Goal: Task Accomplishment & Management: Manage account settings

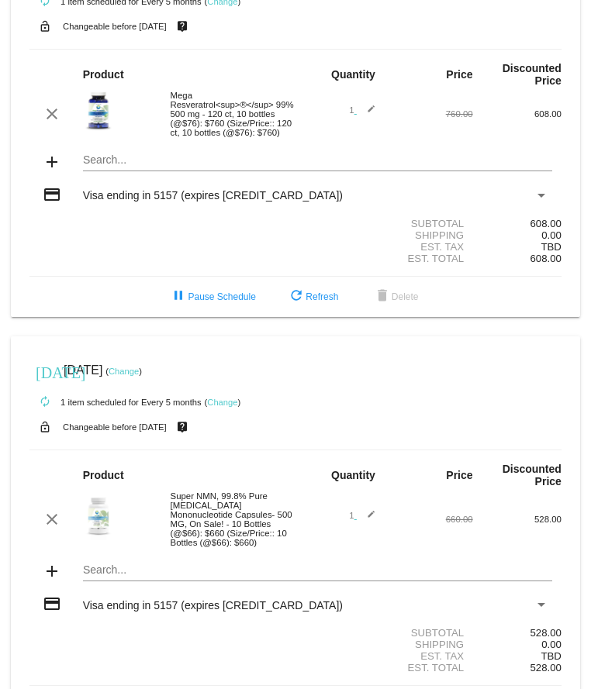
scroll to position [134, 0]
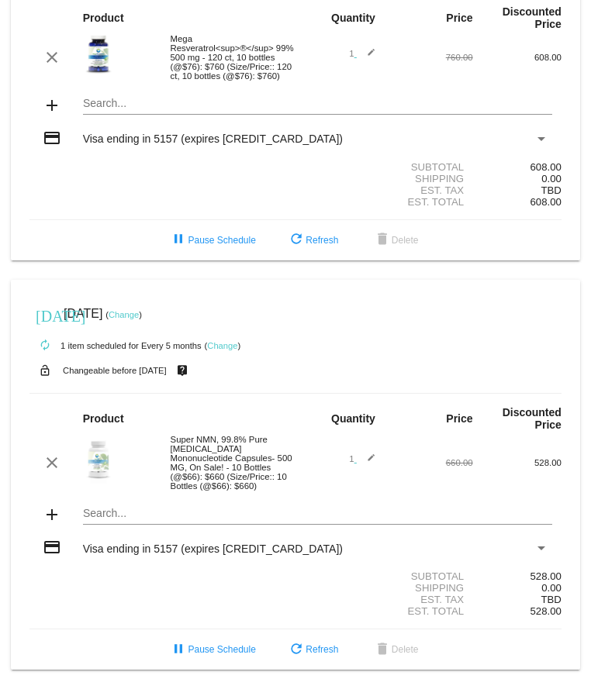
click at [139, 315] on link "Change" at bounding box center [124, 314] width 30 height 9
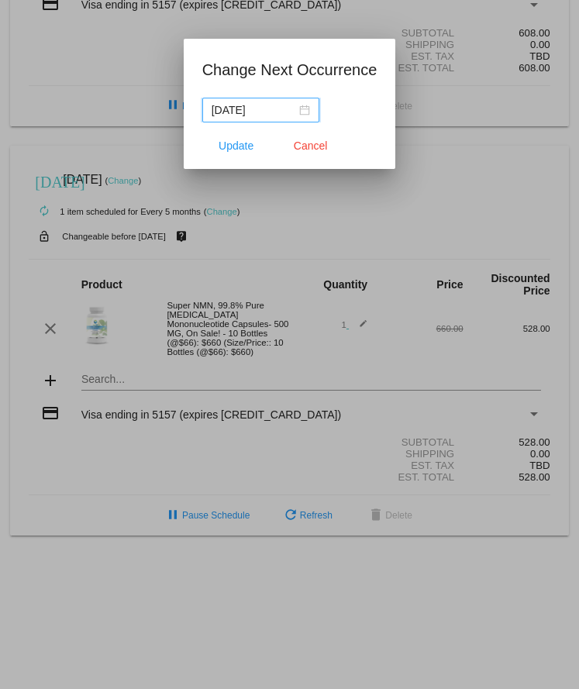
click at [258, 107] on input "[DATE]" at bounding box center [254, 110] width 84 height 17
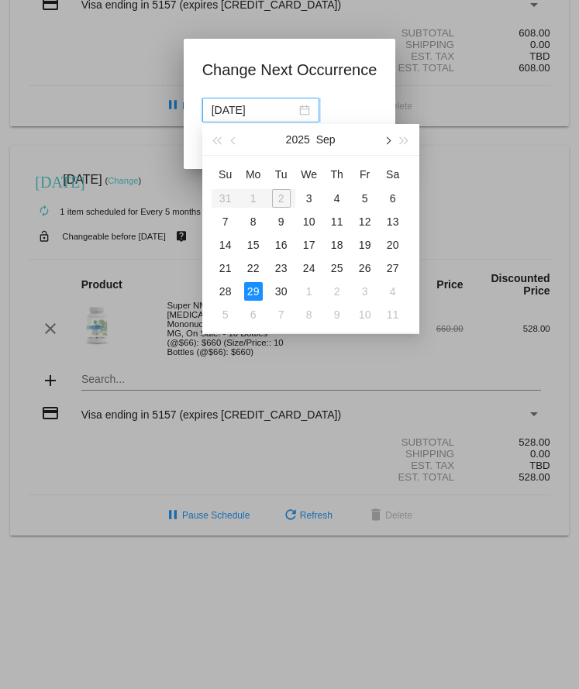
click at [389, 143] on button "button" at bounding box center [386, 139] width 17 height 31
click at [342, 217] on div "8" at bounding box center [337, 221] width 19 height 19
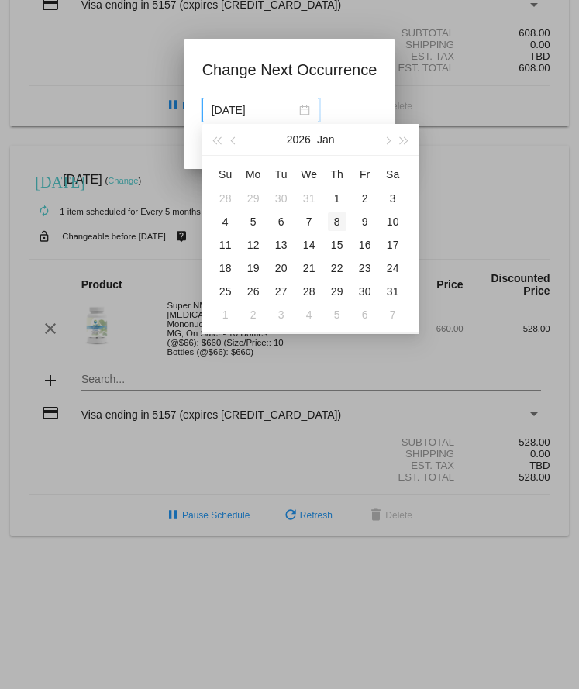
type input "[DATE]"
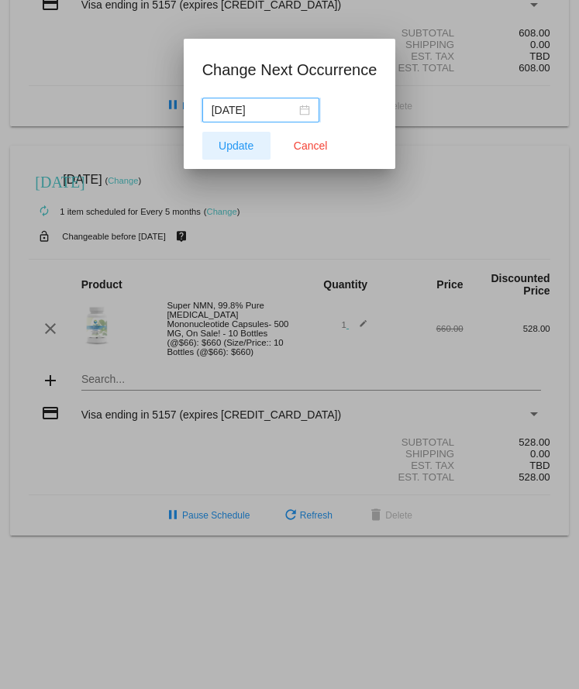
click at [240, 148] on span "Update" at bounding box center [236, 146] width 35 height 12
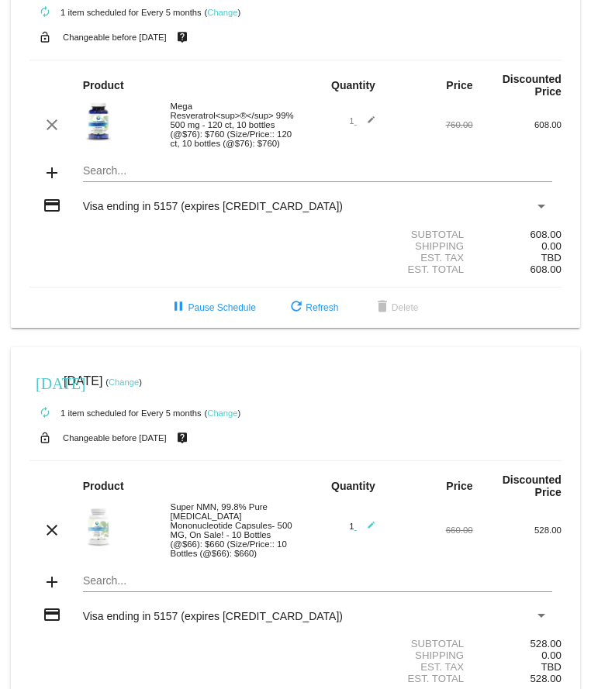
scroll to position [0, 0]
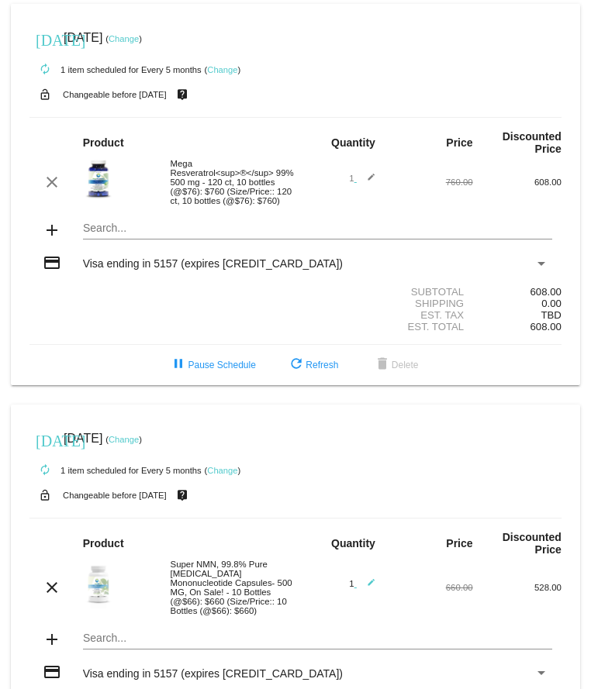
click at [139, 37] on link "Change" at bounding box center [124, 38] width 30 height 9
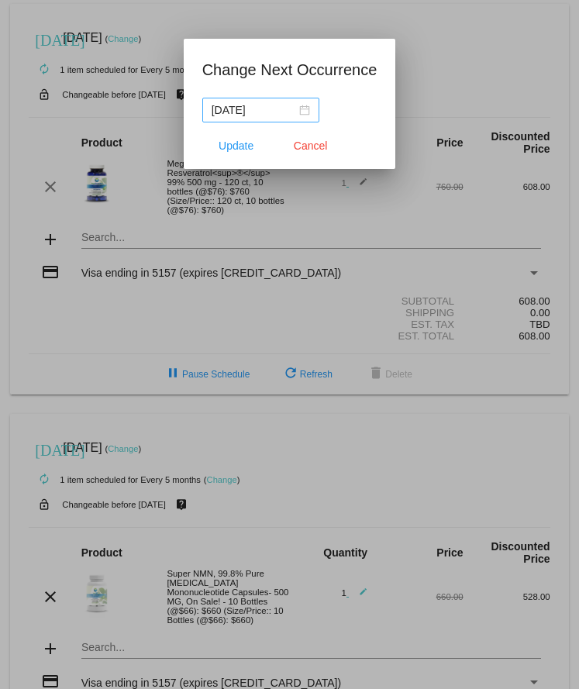
click at [306, 112] on div "[DATE]" at bounding box center [261, 110] width 98 height 17
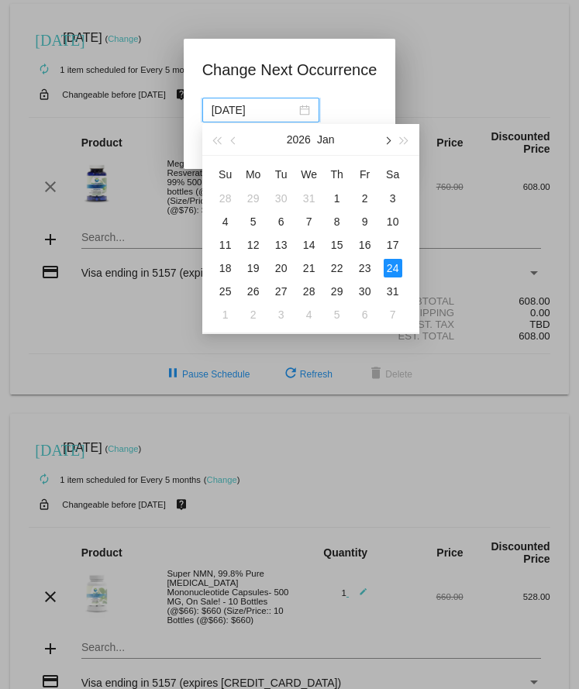
click at [389, 136] on button "button" at bounding box center [386, 139] width 17 height 31
click at [242, 221] on td "9" at bounding box center [254, 221] width 28 height 23
type input "[DATE]"
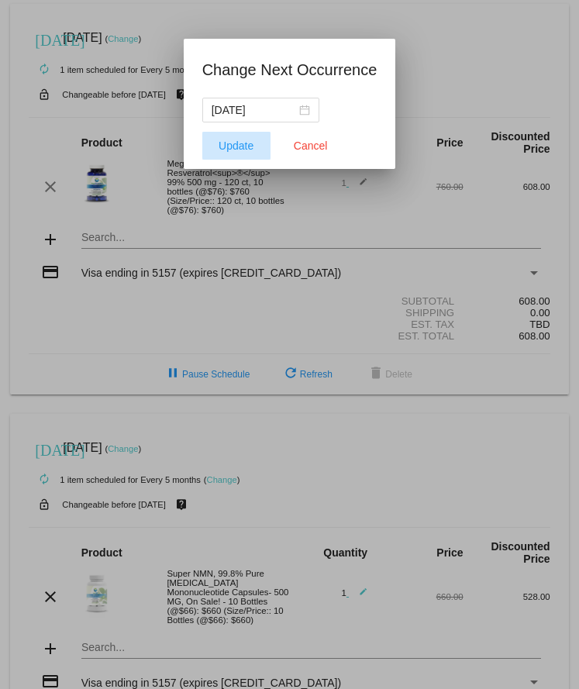
click at [246, 135] on button "Update" at bounding box center [236, 146] width 68 height 28
